Goal: Task Accomplishment & Management: Use online tool/utility

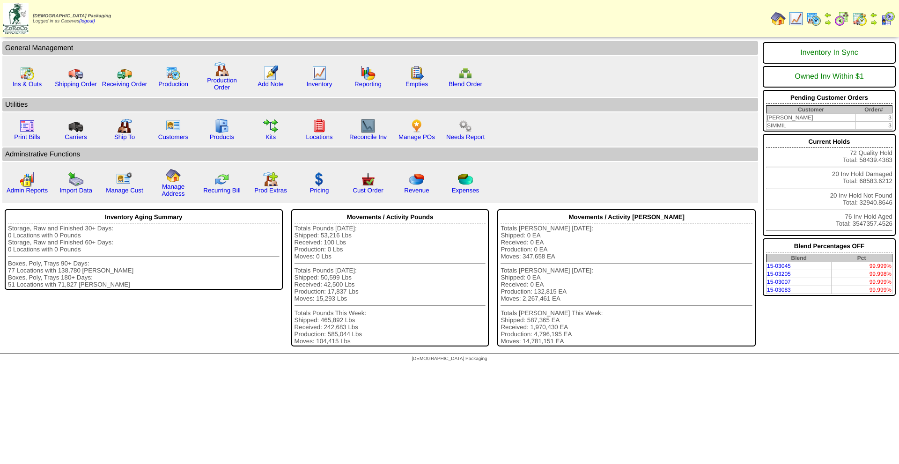
click at [809, 24] on img at bounding box center [814, 18] width 15 height 15
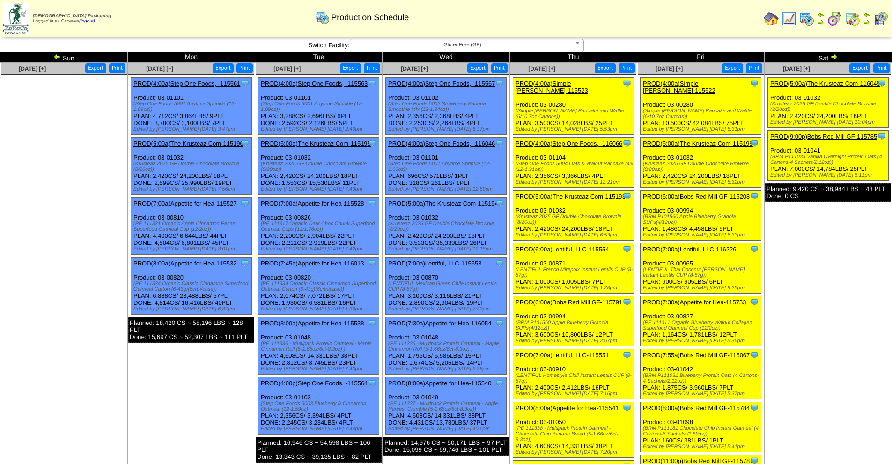
click at [587, 84] on link "PROD(4:00a)Simple [PERSON_NAME]-115523" at bounding box center [552, 87] width 73 height 14
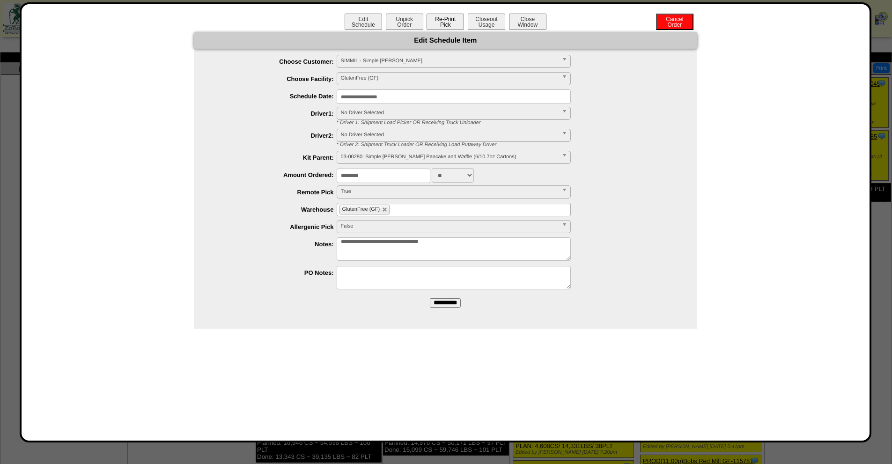
click at [440, 23] on button "Re-Print Pick" at bounding box center [445, 22] width 37 height 16
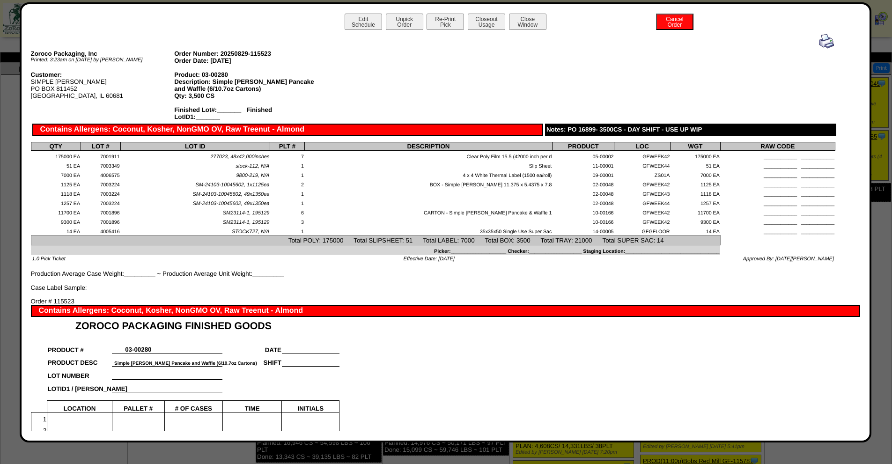
click at [819, 45] on img at bounding box center [826, 41] width 15 height 15
